Goal: Task Accomplishment & Management: Use online tool/utility

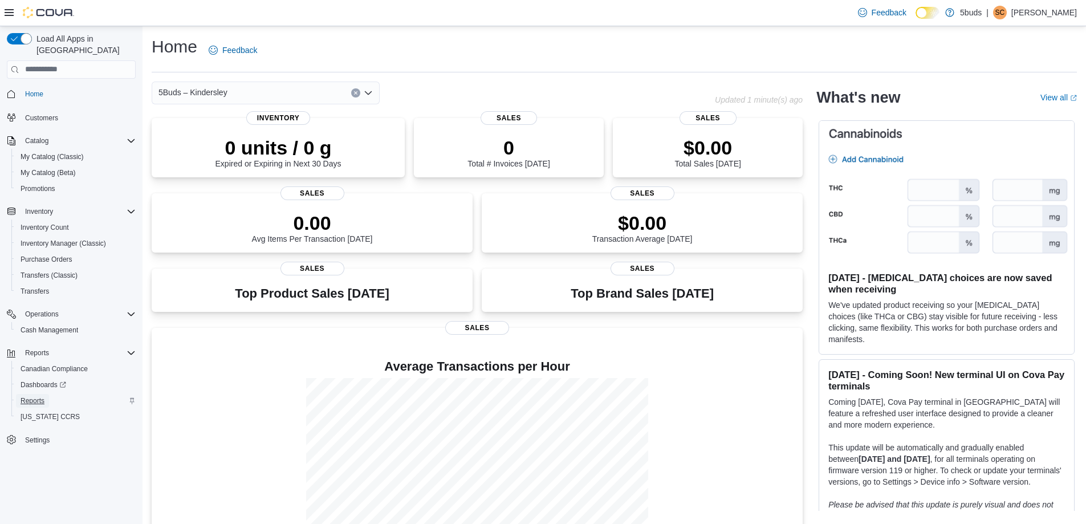
click at [38, 396] on span "Reports" at bounding box center [33, 400] width 24 height 9
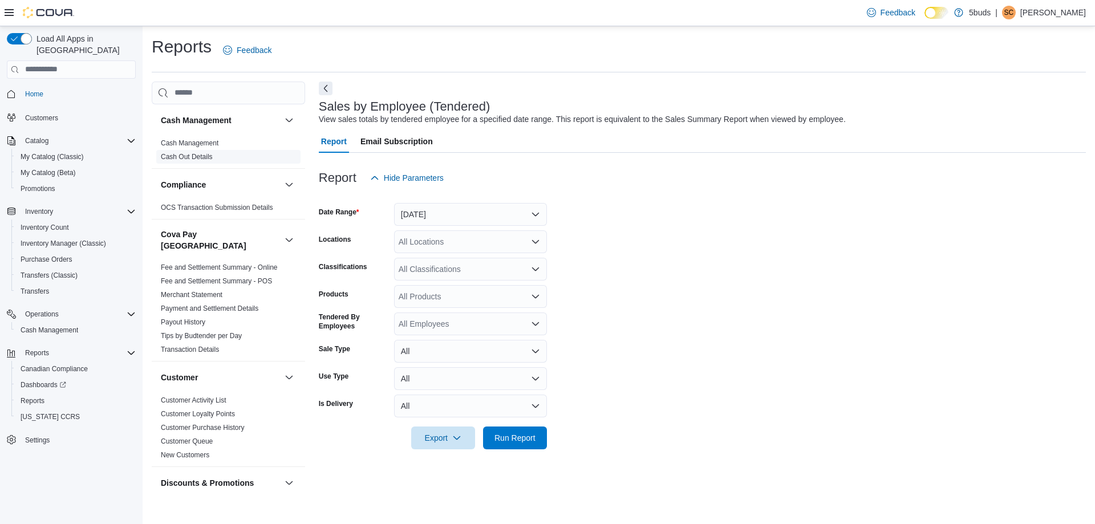
click at [205, 156] on link "Cash Out Details" at bounding box center [187, 157] width 52 height 8
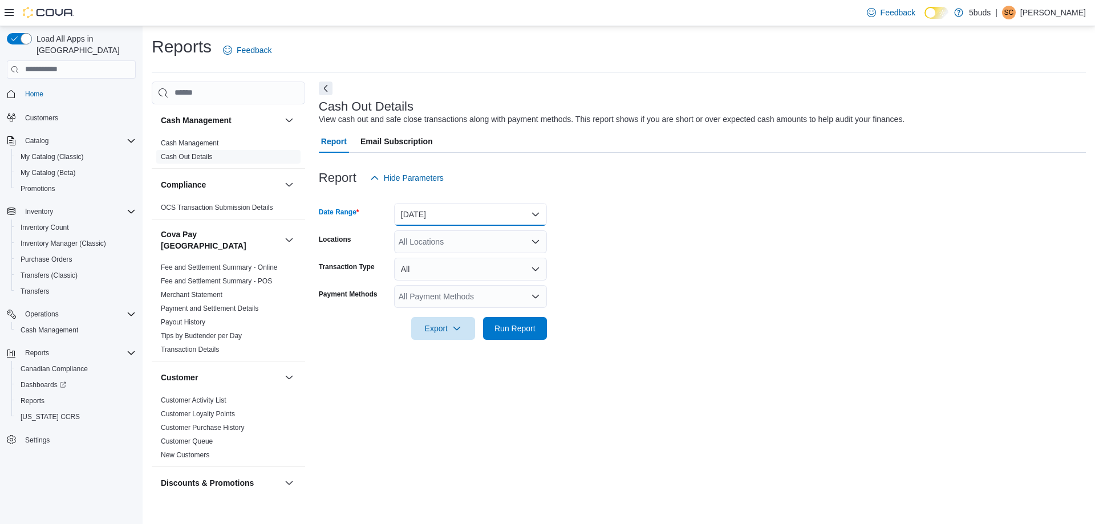
click at [413, 211] on button "[DATE]" at bounding box center [470, 214] width 153 height 23
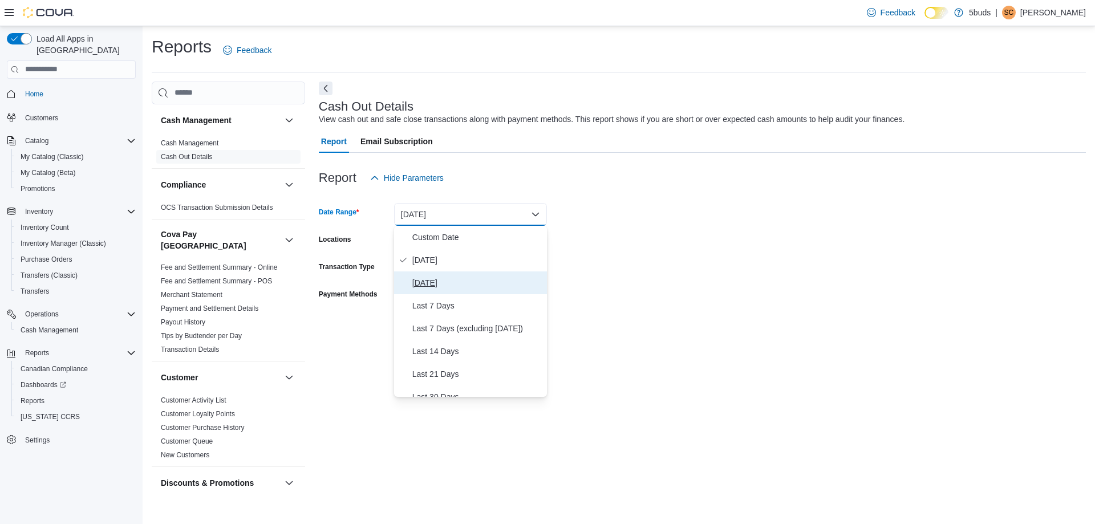
click at [429, 276] on span "[DATE]" at bounding box center [477, 283] width 130 height 14
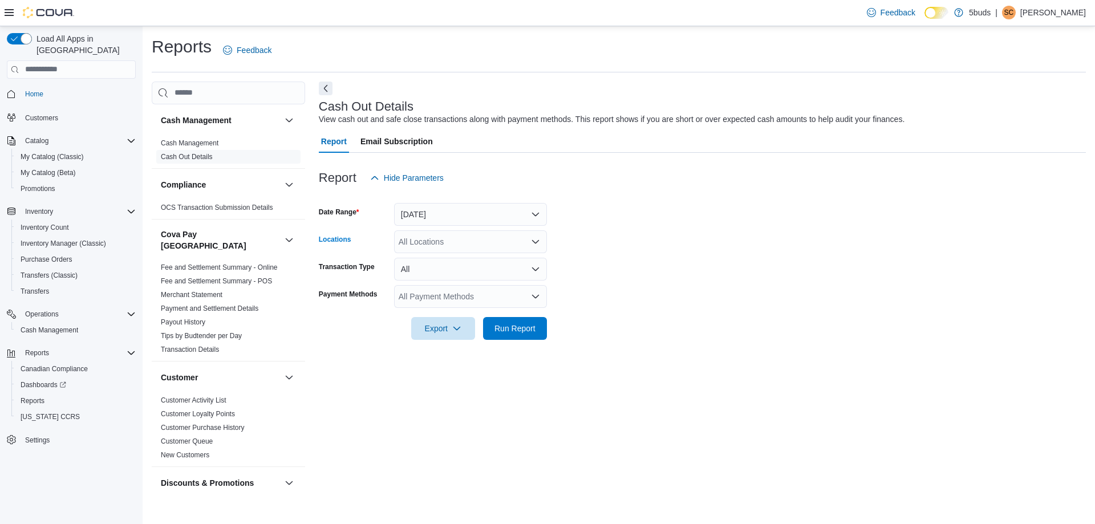
click at [445, 241] on div "All Locations" at bounding box center [470, 241] width 153 height 23
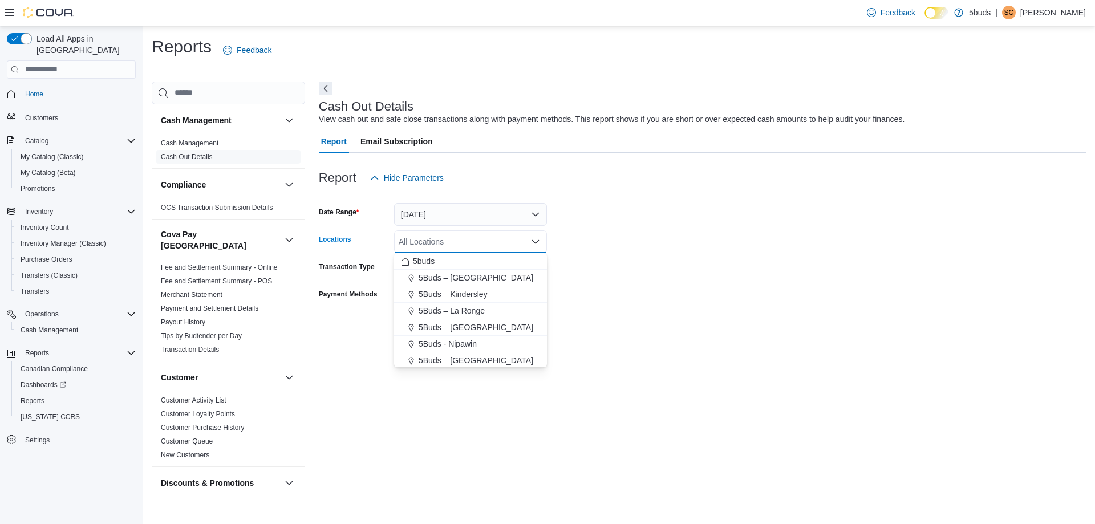
click at [453, 292] on span "5Buds – Kindersley" at bounding box center [452, 293] width 69 height 11
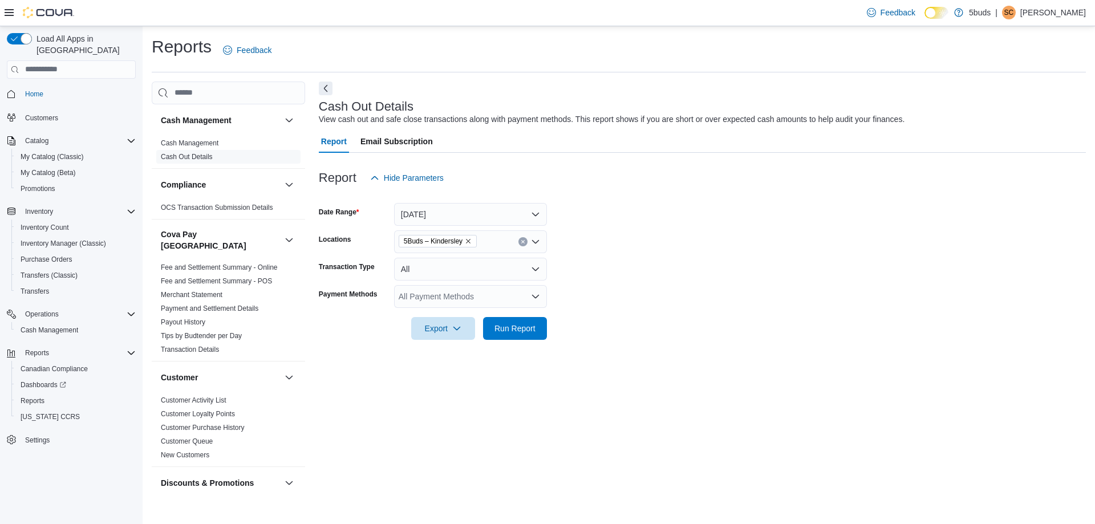
click at [671, 286] on form "Date Range [DATE] Locations 5Buds – Kindersley Transaction Type All Payment Met…" at bounding box center [702, 264] width 767 height 151
click at [518, 333] on span "Run Report" at bounding box center [514, 327] width 41 height 11
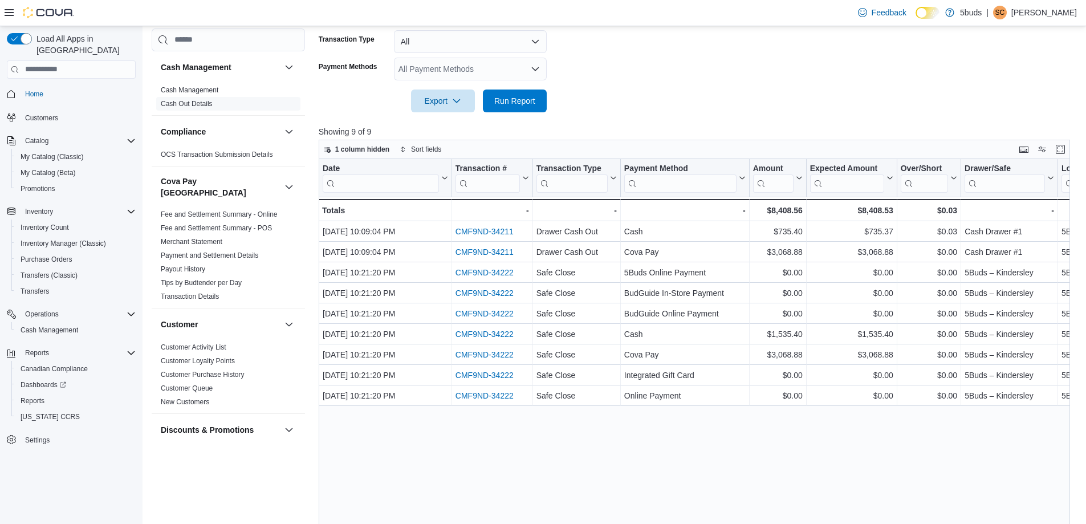
scroll to position [228, 0]
click at [43, 87] on link "Home" at bounding box center [34, 94] width 27 height 14
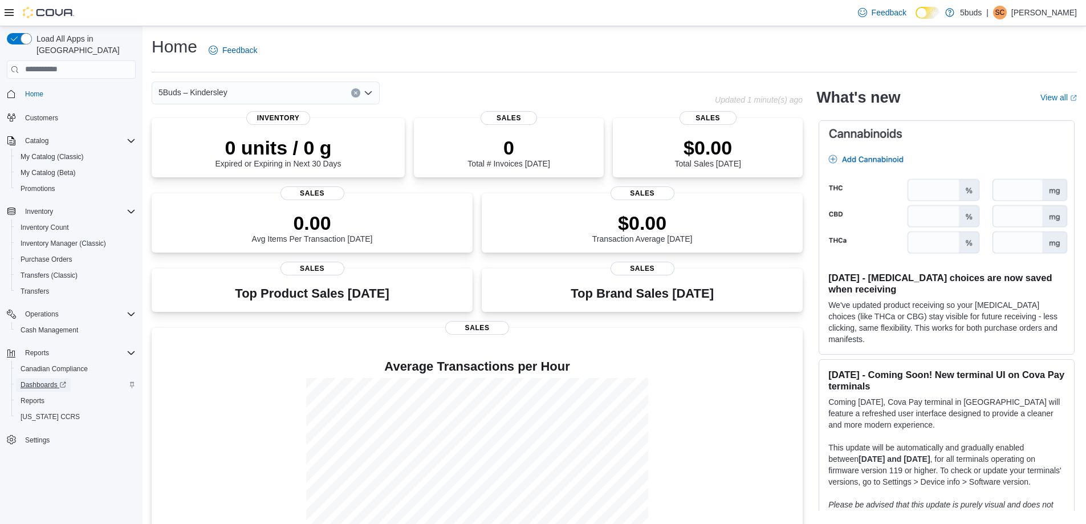
click at [47, 380] on span "Dashboards" at bounding box center [44, 384] width 46 height 9
